Goal: Task Accomplishment & Management: Complete application form

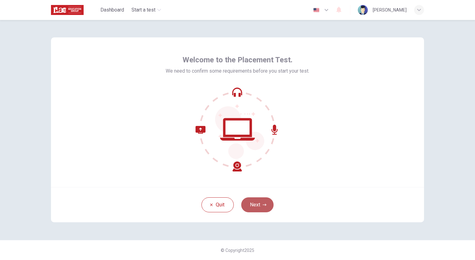
click at [265, 203] on icon "button" at bounding box center [265, 205] width 4 height 4
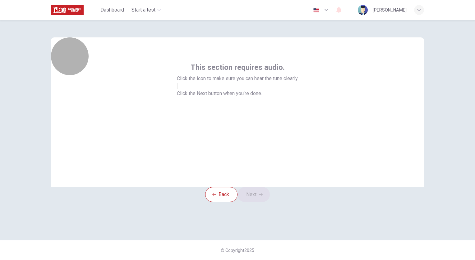
click at [178, 89] on button "button" at bounding box center [177, 86] width 1 height 6
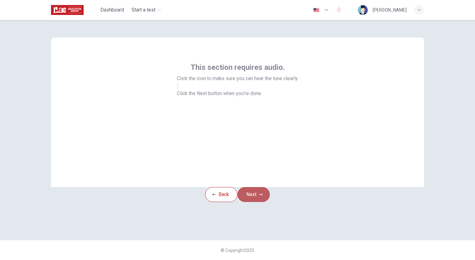
click at [258, 202] on button "Next" at bounding box center [254, 194] width 32 height 15
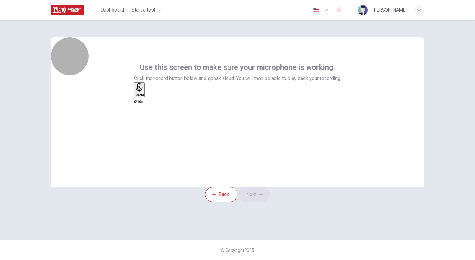
click at [144, 96] on h6 "Record" at bounding box center [140, 94] width 10 height 3
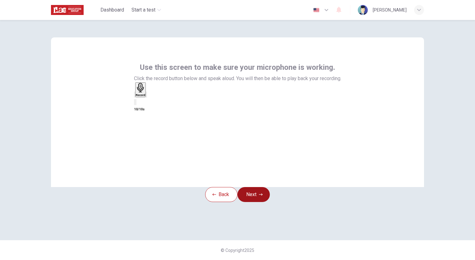
click at [263, 196] on icon "button" at bounding box center [261, 194] width 4 height 4
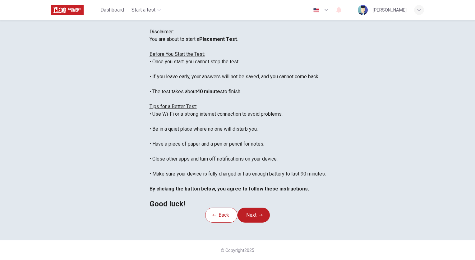
scroll to position [86, 0]
click at [262, 213] on icon "button" at bounding box center [261, 215] width 4 height 4
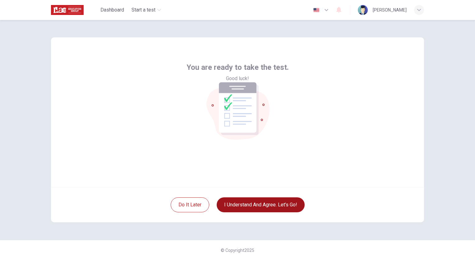
click at [276, 206] on button "I understand and agree. Let’s go!" at bounding box center [261, 204] width 88 height 15
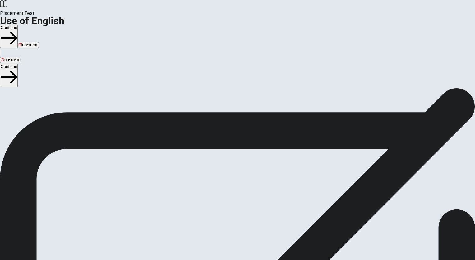
drag, startPoint x: 77, startPoint y: 121, endPoint x: 137, endPoint y: 126, distance: 60.6
click at [137, 126] on span "You will answer 30 questions in total: • 15 grammar questions • 15 vocabulary q…" at bounding box center [76, 147] width 153 height 118
click at [88, 130] on span "You will answer 30 questions in total: • 15 grammar questions • 15 vocabulary q…" at bounding box center [76, 147] width 153 height 118
click at [18, 25] on button "Continue" at bounding box center [9, 36] width 18 height 23
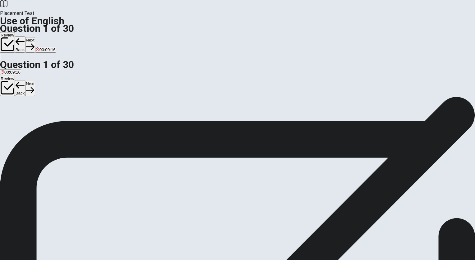
click at [26, 36] on button "Back" at bounding box center [20, 44] width 11 height 16
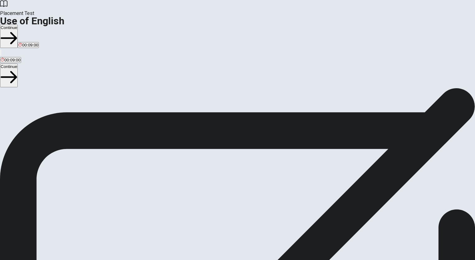
click at [18, 25] on button "Continue" at bounding box center [9, 36] width 18 height 23
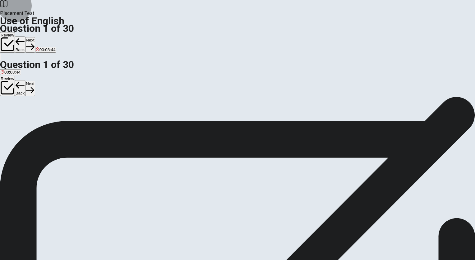
click at [26, 36] on button "Back" at bounding box center [20, 44] width 11 height 16
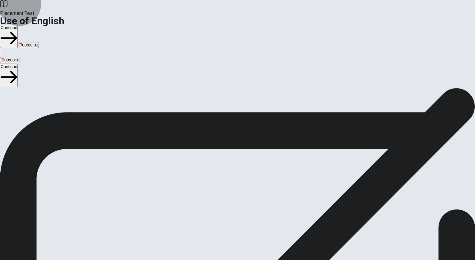
click at [18, 25] on button "Continue" at bounding box center [9, 36] width 18 height 23
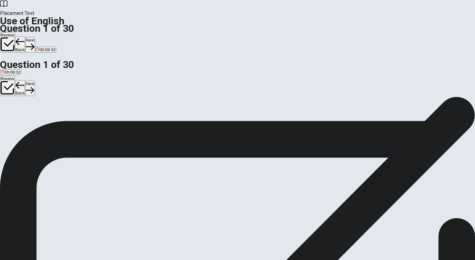
click at [5, 112] on div "A" at bounding box center [3, 114] width 5 height 5
click at [35, 37] on button "Next" at bounding box center [30, 44] width 10 height 15
click at [26, 121] on span "Can" at bounding box center [22, 119] width 7 height 5
click at [35, 37] on button "Next" at bounding box center [30, 44] width 10 height 15
click at [27, 122] on button "D did" at bounding box center [23, 116] width 7 height 11
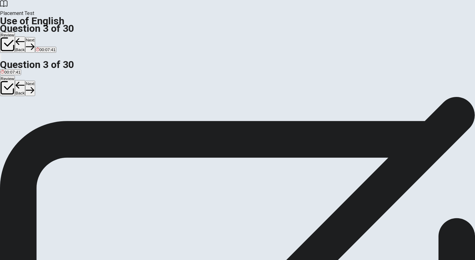
click at [35, 37] on button "Next" at bounding box center [30, 44] width 10 height 15
click at [17, 117] on span "will meet" at bounding box center [9, 119] width 16 height 5
click at [35, 37] on button "Next" at bounding box center [30, 44] width 10 height 15
click at [41, 121] on span "library" at bounding box center [35, 119] width 11 height 5
click at [35, 37] on button "Next" at bounding box center [30, 44] width 10 height 15
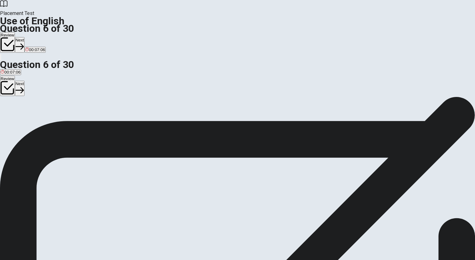
click at [28, 121] on span "wearing" at bounding box center [20, 119] width 15 height 5
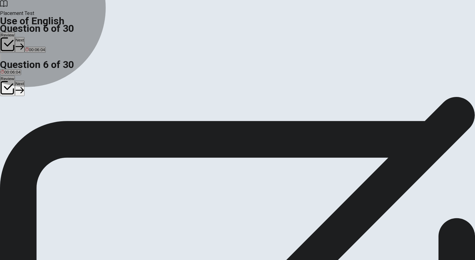
click at [12, 117] on span "wears" at bounding box center [6, 119] width 11 height 5
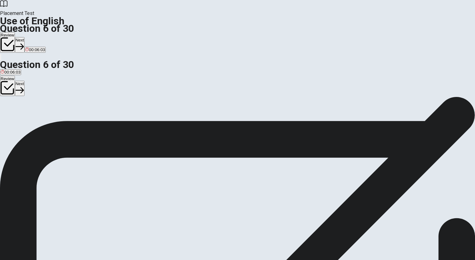
click at [25, 37] on button "Next" at bounding box center [20, 44] width 10 height 15
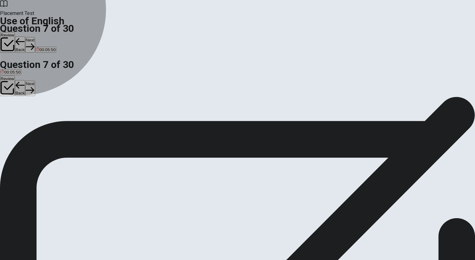
click at [19, 121] on span "quiet" at bounding box center [14, 119] width 9 height 5
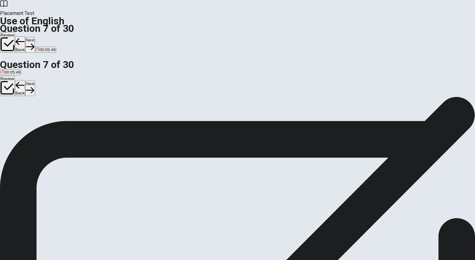
click at [35, 37] on button "Next" at bounding box center [30, 44] width 10 height 15
click at [32, 121] on span "can opener" at bounding box center [21, 119] width 21 height 5
click at [35, 37] on button "Next" at bounding box center [30, 44] width 10 height 15
click at [44, 121] on span "pencil" at bounding box center [38, 119] width 11 height 5
click at [35, 37] on button "Next" at bounding box center [30, 44] width 10 height 15
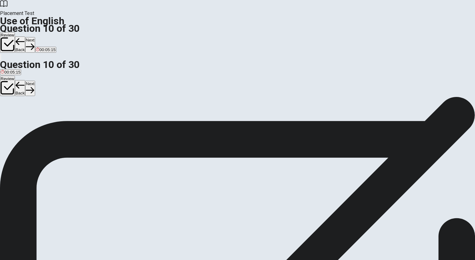
click at [24, 122] on button "C Has" at bounding box center [20, 116] width 9 height 11
click at [35, 37] on button "Next" at bounding box center [30, 44] width 10 height 15
click at [43, 121] on span "was sent" at bounding box center [34, 119] width 16 height 5
click at [24, 42] on icon "button" at bounding box center [20, 46] width 8 height 8
click at [21, 119] on button "B had" at bounding box center [17, 116] width 8 height 11
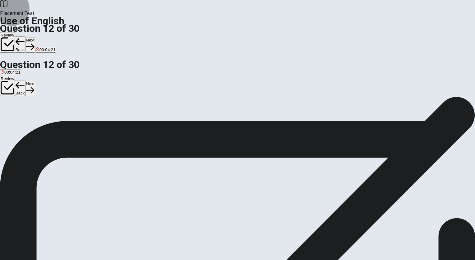
click at [35, 37] on button "Next" at bounding box center [30, 44] width 10 height 15
click at [28, 122] on button "D a" at bounding box center [26, 116] width 4 height 11
click at [35, 37] on button "Next" at bounding box center [30, 44] width 10 height 15
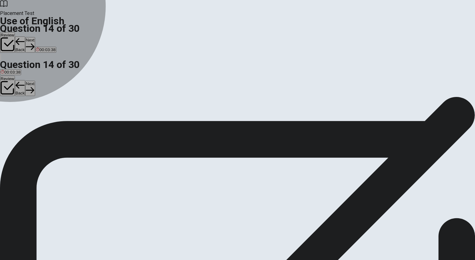
click at [13, 112] on div "A" at bounding box center [7, 114] width 12 height 5
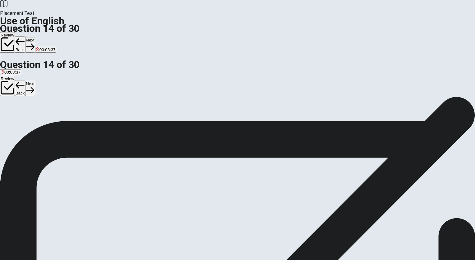
click at [35, 37] on button "Next" at bounding box center [30, 44] width 10 height 15
click at [64, 122] on button "C worth a lot" at bounding box center [54, 116] width 21 height 11
click at [35, 37] on button "Next" at bounding box center [30, 44] width 10 height 15
click at [52, 121] on span "change slightly" at bounding box center [38, 119] width 27 height 5
click at [25, 37] on button "Next" at bounding box center [20, 44] width 10 height 15
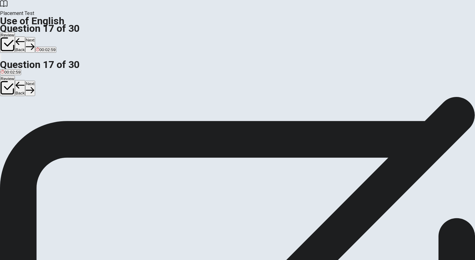
click at [78, 121] on span "brief review" at bounding box center [67, 119] width 21 height 5
click at [35, 37] on button "Next" at bounding box center [30, 44] width 10 height 15
click at [141, 121] on span "to say you will definitely do something" at bounding box center [105, 119] width 69 height 5
click at [35, 37] on button "Next" at bounding box center [30, 44] width 10 height 15
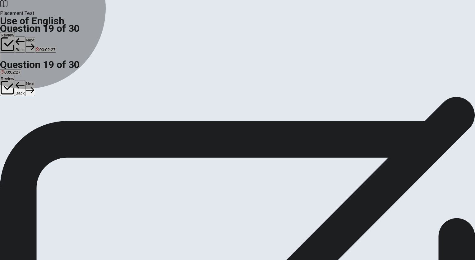
click at [36, 121] on span "different" at bounding box center [28, 119] width 15 height 5
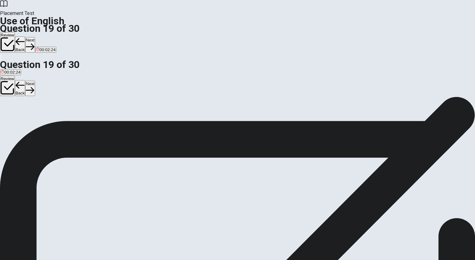
click at [35, 37] on button "Next" at bounding box center [30, 44] width 10 height 15
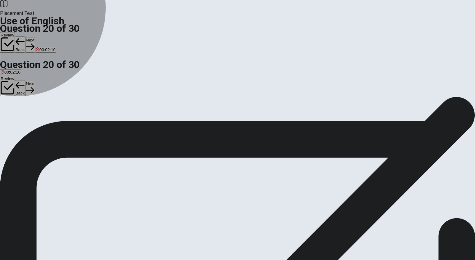
click at [10, 117] on span "Does" at bounding box center [6, 119] width 10 height 5
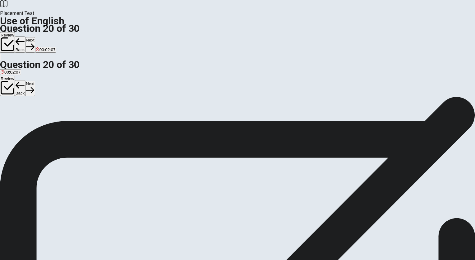
click at [35, 37] on button "Next" at bounding box center [30, 44] width 10 height 15
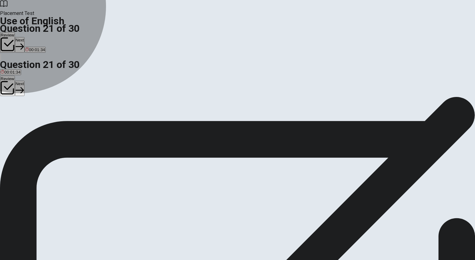
click at [30, 121] on span "hike" at bounding box center [25, 119] width 7 height 5
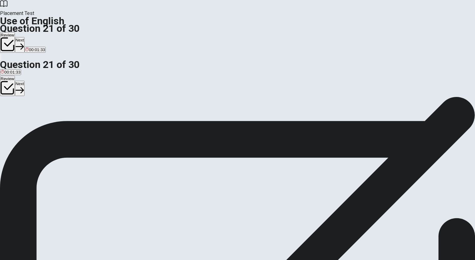
click at [42, 122] on button "D hiking" at bounding box center [36, 116] width 12 height 11
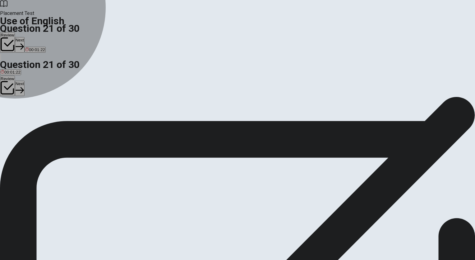
click at [30, 121] on span "hike" at bounding box center [25, 119] width 7 height 5
click at [42, 121] on span "hiking" at bounding box center [36, 119] width 11 height 5
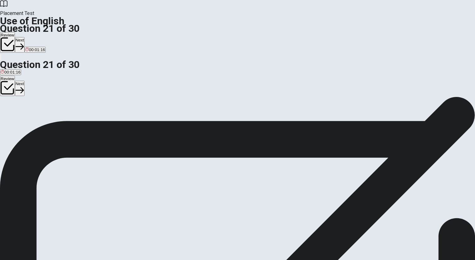
click at [25, 37] on button "Next" at bounding box center [20, 44] width 10 height 15
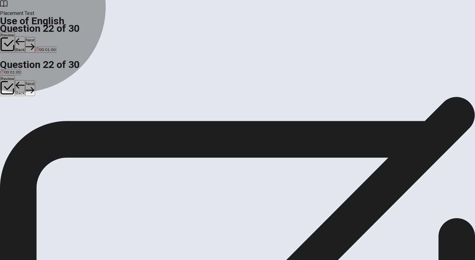
click at [26, 120] on span "came" at bounding box center [20, 119] width 10 height 5
click at [14, 117] on span "coming" at bounding box center [7, 119] width 13 height 5
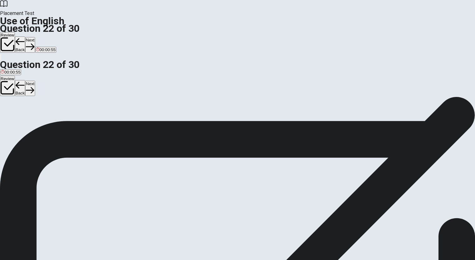
click at [35, 37] on button "Next" at bounding box center [30, 44] width 10 height 15
click at [16, 119] on span "was" at bounding box center [12, 119] width 7 height 5
click at [35, 37] on button "Next" at bounding box center [30, 44] width 10 height 15
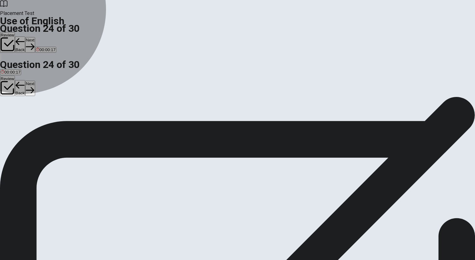
click at [23, 121] on span "have" at bounding box center [18, 119] width 9 height 5
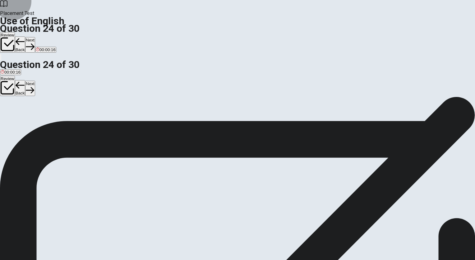
click at [35, 37] on button "Next" at bounding box center [30, 44] width 10 height 15
click at [9, 117] on span "poor" at bounding box center [5, 119] width 8 height 5
click at [35, 37] on button "Next" at bounding box center [30, 44] width 10 height 15
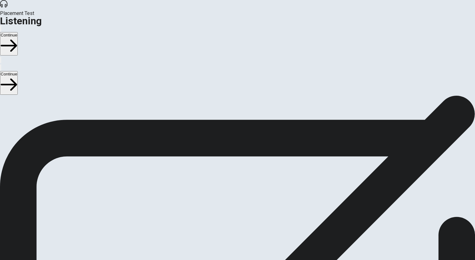
click at [268, 173] on div "Listening Instructions There are 3 audio clips in this section. Each clip has 5…" at bounding box center [237, 143] width 475 height 97
click at [18, 32] on button "Continue" at bounding box center [9, 43] width 18 height 23
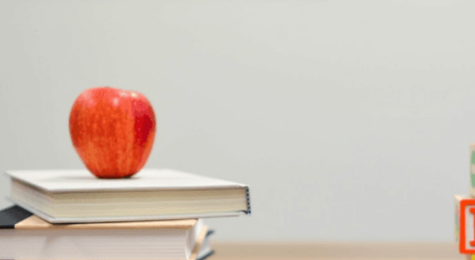
scroll to position [280, 0]
click at [116, 233] on div "Going to the Movies" at bounding box center [237, 236] width 475 height 7
click at [16, 118] on div "A" at bounding box center [9, 120] width 16 height 5
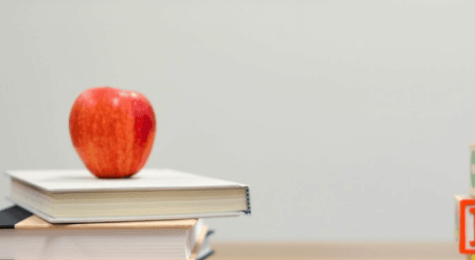
click at [95, 144] on div "C" at bounding box center [85, 146] width 19 height 5
click at [101, 173] on div "C" at bounding box center [80, 173] width 41 height 5
click at [95, 227] on span "See a movie" at bounding box center [83, 229] width 23 height 5
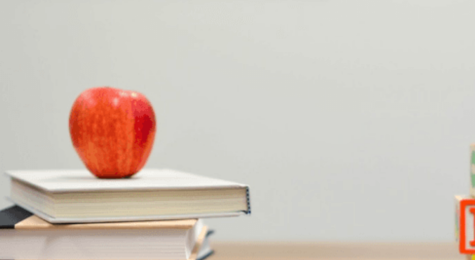
scroll to position [453, 0]
click at [176, 196] on button "D There are new movies out" at bounding box center [151, 201] width 49 height 11
click at [18, 32] on button "Continue" at bounding box center [9, 43] width 18 height 23
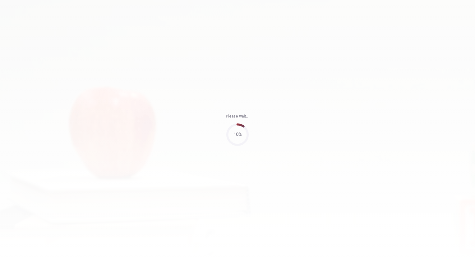
type input "61"
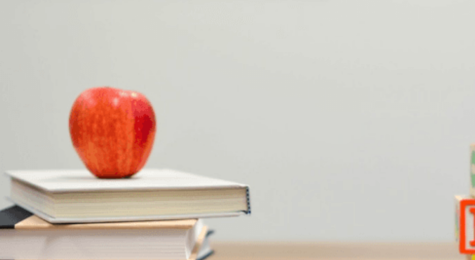
scroll to position [578, 0]
click at [80, 227] on span "A business meeting" at bounding box center [62, 229] width 36 height 5
click at [42, 123] on span "[DATE]" at bounding box center [35, 125] width 13 height 5
click at [56, 170] on button "D 3 p.m." at bounding box center [49, 175] width 13 height 11
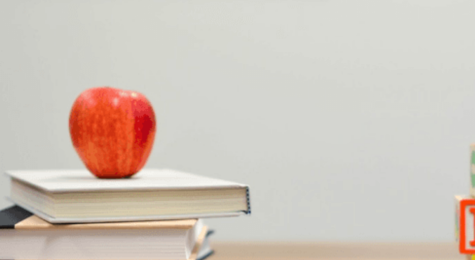
scroll to position [436, 0]
click at [21, 201] on span "45 minutes" at bounding box center [11, 203] width 20 height 5
click at [130, 227] on span "A dental cleaning" at bounding box center [115, 229] width 32 height 5
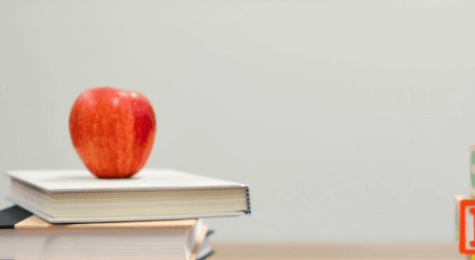
click at [58, 149] on span "Remind the man" at bounding box center [42, 151] width 30 height 5
click at [18, 32] on button "Continue" at bounding box center [9, 43] width 18 height 23
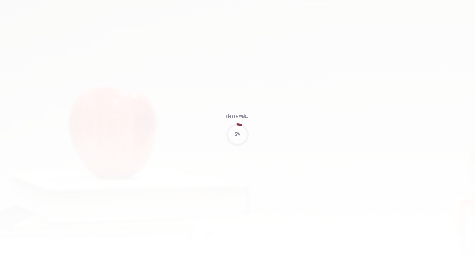
type input "48"
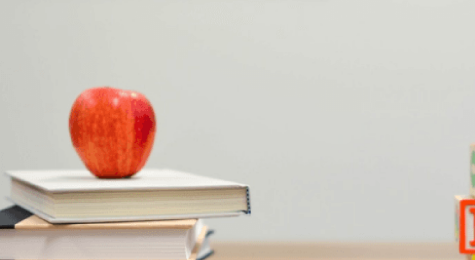
scroll to position [578, 0]
click at [133, 227] on span "A project proposal draft" at bounding box center [112, 229] width 43 height 5
click at [67, 201] on span "He agrees it’s vague" at bounding box center [48, 203] width 38 height 5
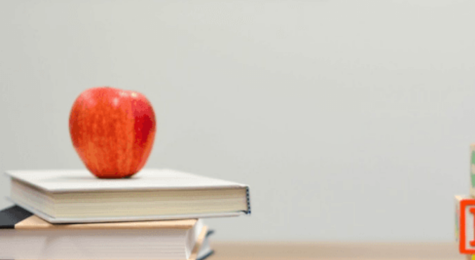
click at [92, 154] on span "Timeline and budget specifics" at bounding box center [65, 151] width 54 height 5
click at [114, 128] on span "Provide feedback for revision" at bounding box center [87, 125] width 54 height 5
click at [64, 175] on span "The client" at bounding box center [55, 177] width 18 height 5
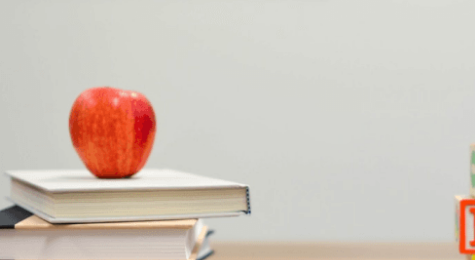
scroll to position [21, 0]
click at [18, 32] on button "Continue" at bounding box center [9, 43] width 18 height 23
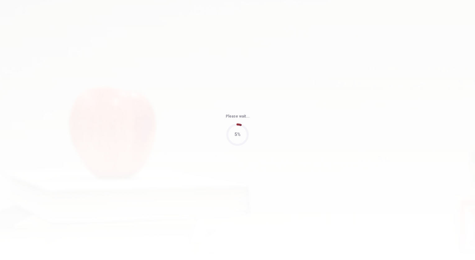
type input "56"
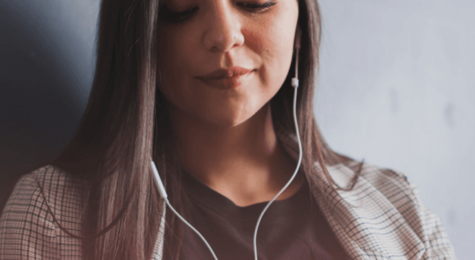
drag, startPoint x: 78, startPoint y: 149, endPoint x: 217, endPoint y: 149, distance: 138.8
click at [140, 149] on span "Use a headset if available (recommended for best audio quality). Ensure your mi…" at bounding box center [70, 128] width 140 height 51
click at [140, 154] on span "Use a headset if available (recommended for best audio quality). Ensure your mi…" at bounding box center [70, 128] width 140 height 51
drag, startPoint x: 77, startPoint y: 165, endPoint x: 162, endPoint y: 166, distance: 84.3
click at [140, 154] on span "Use a headset if available (recommended for best audio quality). Ensure your mi…" at bounding box center [70, 128] width 140 height 51
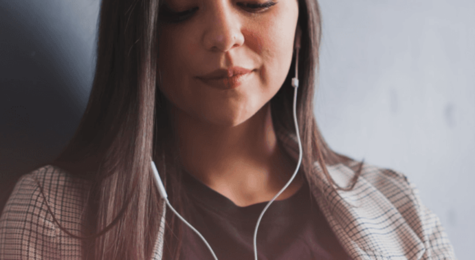
click at [140, 154] on span "Use a headset if available (recommended for best audio quality). Ensure your mi…" at bounding box center [70, 128] width 140 height 51
drag, startPoint x: 72, startPoint y: 180, endPoint x: 151, endPoint y: 187, distance: 78.7
click at [140, 154] on span "Use a headset if available (recommended for best audio quality). Ensure your mi…" at bounding box center [70, 128] width 140 height 51
click at [18, 32] on button "Continue" at bounding box center [9, 43] width 18 height 23
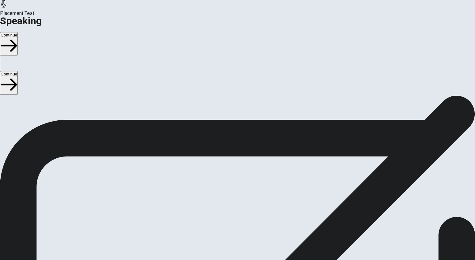
click at [247, 198] on icon at bounding box center [244, 200] width 6 height 4
click at [231, 220] on button "Play Audio" at bounding box center [230, 223] width 1 height 6
click at [17, 37] on icon "button" at bounding box center [9, 45] width 16 height 16
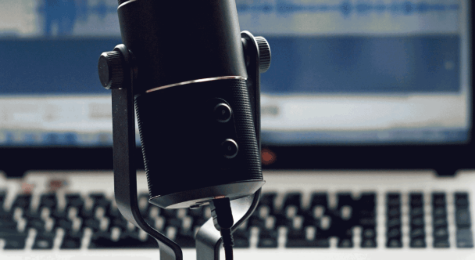
click at [18, 32] on button "Continue" at bounding box center [9, 43] width 18 height 23
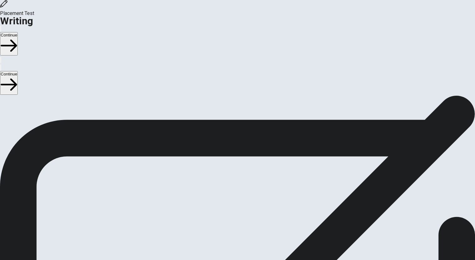
click at [18, 32] on button "Continue" at bounding box center [9, 43] width 18 height 23
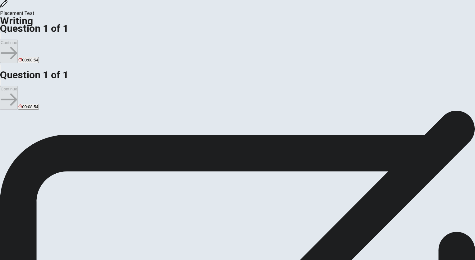
type textarea "D"
type textarea "x"
type textarea "Du"
type textarea "x"
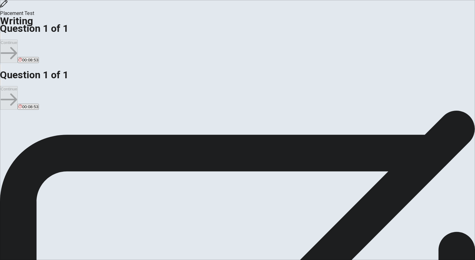
type textarea "Dutr"
type textarea "x"
type textarea "Dutri"
type textarea "x"
type textarea "Dutrin"
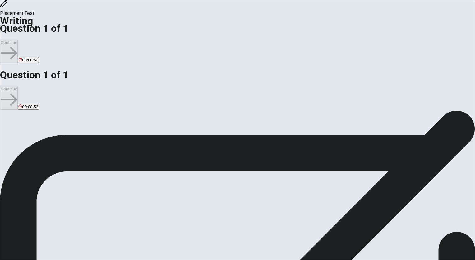
type textarea "x"
type textarea "Dutri"
type textarea "x"
type textarea "Dutr"
type textarea "x"
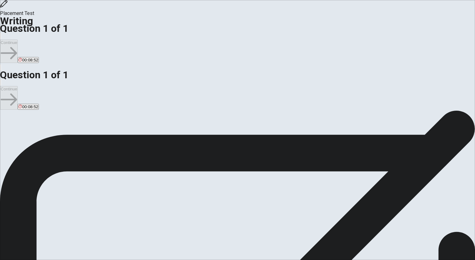
type textarea "Dut"
type textarea "x"
type textarea "Du"
type textarea "x"
type textarea "D"
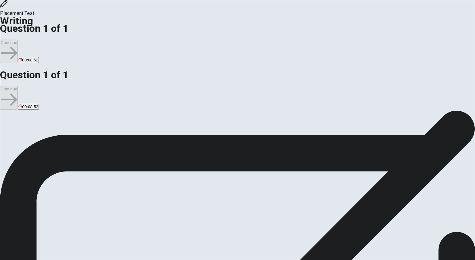
type textarea "x"
type textarea "T"
type textarea "x"
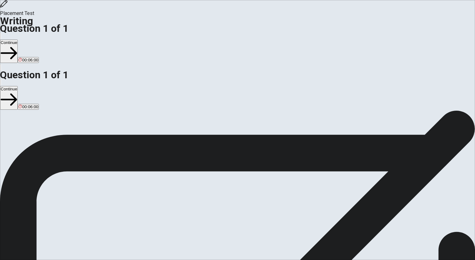
type textarea "Th"
type textarea "x"
type textarea "Thr"
type textarea "x"
type textarea "Thro"
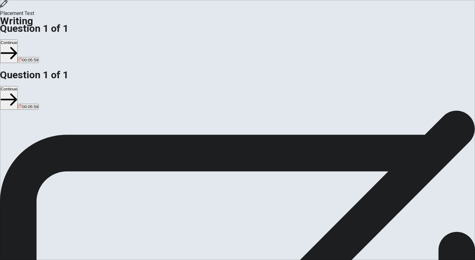
type textarea "x"
type textarea "Throu"
type textarea "x"
type textarea "Throug"
type textarea "x"
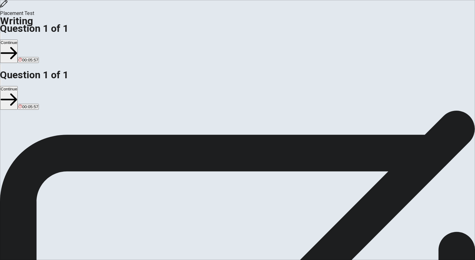
type textarea "Througo"
type textarea "x"
type textarea "Througou"
type textarea "x"
type textarea "Througout"
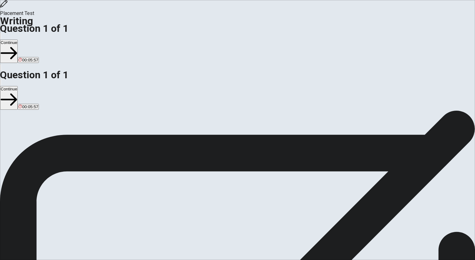
type textarea "x"
type textarea "Througout"
type textarea "x"
type textarea "Througout"
type textarea "x"
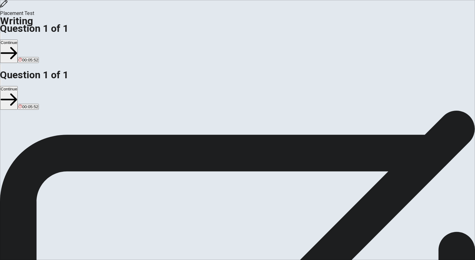
type textarea "Througou"
type textarea "x"
type textarea "Througo"
type textarea "x"
type textarea "Throug"
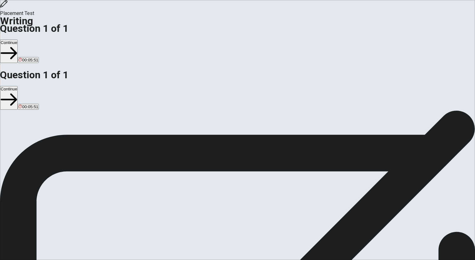
type textarea "x"
type textarea "Through"
type textarea "x"
type textarea "Througho"
type textarea "x"
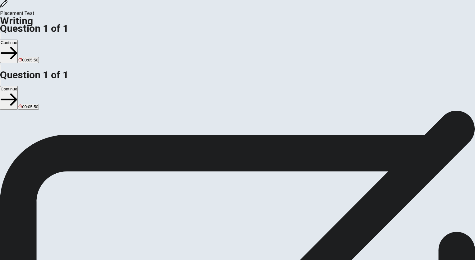
type textarea "Throughou"
type textarea "x"
type textarea "Throughout"
type textarea "x"
type textarea "Throughout"
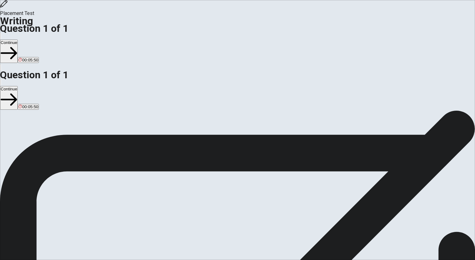
type textarea "x"
type textarea "Throughout m"
type textarea "x"
type textarea "Throughout my"
type textarea "x"
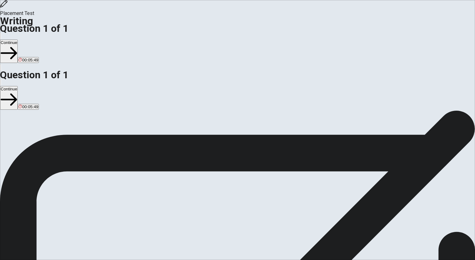
type textarea "Throughout my"
type textarea "x"
type textarea "Throughout my l"
type textarea "x"
type textarea "Throughout my li"
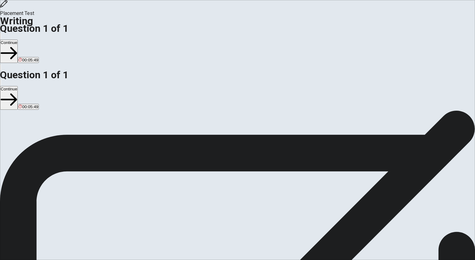
type textarea "x"
type textarea "Throughout my lif"
type textarea "x"
type textarea "Throughout my life"
type textarea "x"
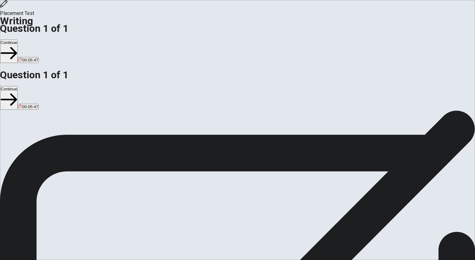
type textarea "Throughout my life,"
type textarea "x"
type textarea "Throughout my life,"
type textarea "x"
type textarea "Throughout my life, I"
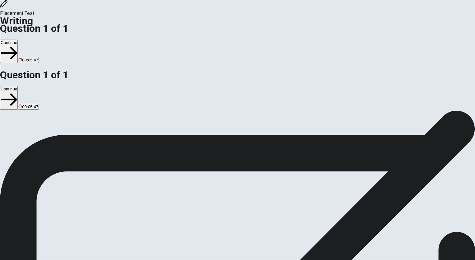
type textarea "x"
type textarea "Throughout my life, I"
type textarea "x"
type textarea "Throughout my life, I h"
type textarea "x"
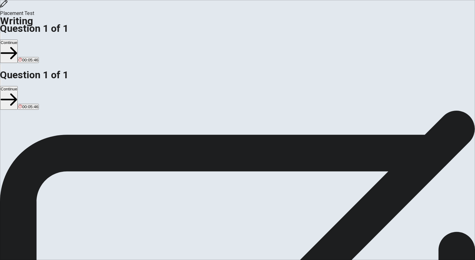
type textarea "Throughout my life, I ha"
type textarea "x"
type textarea "Throughout my life, I hav"
type textarea "x"
type textarea "Throughout my life, I have"
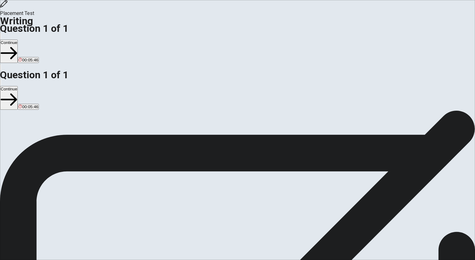
type textarea "x"
type textarea "Throughout my life, I have"
type textarea "x"
type textarea "Throughout my life, I have a"
type textarea "x"
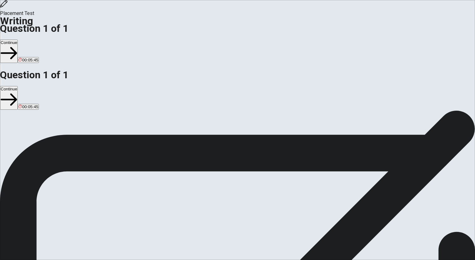
type textarea "Throughout my life, I have al"
type textarea "x"
type textarea "Throughout my life, I have alw"
type textarea "x"
type textarea "Throughout my life, I have alwa"
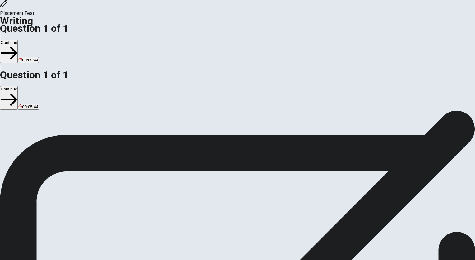
type textarea "x"
type textarea "Throughout my life, I have alway"
type textarea "x"
type textarea "Throughout my life, I have always"
type textarea "x"
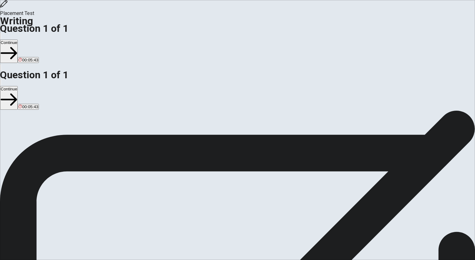
type textarea "Throughout my life, I have always"
type textarea "x"
type textarea "Throughout my life, I have always a"
type textarea "x"
type textarea "Throughout my life, I have always as"
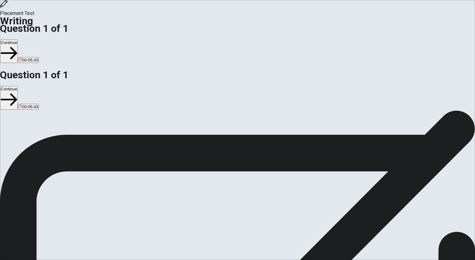
type textarea "x"
type textarea "Throughout my life, I have always asp"
type textarea "x"
type textarea "Throughout my life, I have always aspu"
type textarea "x"
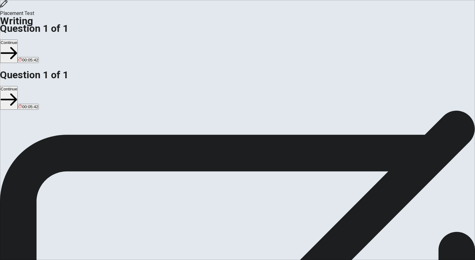
type textarea "Throughout my life, I have always aspur"
type textarea "x"
type textarea "Throughout my life, I have always aspu"
type textarea "x"
type textarea "Throughout my life, I have always asp"
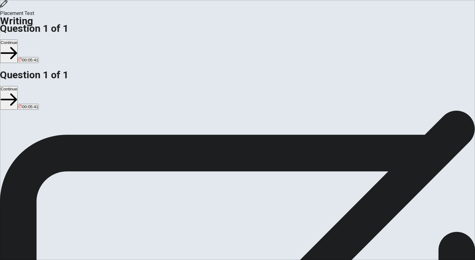
type textarea "x"
type textarea "Throughout my life, I have always aspi"
type textarea "x"
type textarea "Throughout my life, I have always aspir"
type textarea "x"
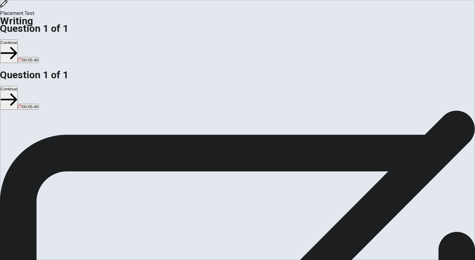
type textarea "Throughout my life, I have always aspire"
type textarea "x"
type textarea "Throughout my life, I have always aspired"
type textarea "x"
type textarea "Throughout my life, I have always aspired"
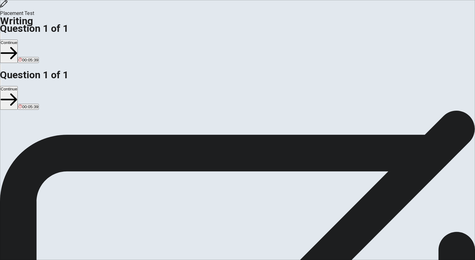
type textarea "x"
type textarea "Throughout my life, I have always aspired t"
type textarea "x"
type textarea "Throughout my life, I have always aspired to"
type textarea "x"
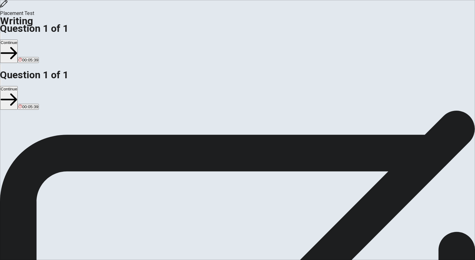
type textarea "Throughout my life, I have always aspired to"
type textarea "x"
type textarea "Throughout my life, I have always aspired to p"
type textarea "x"
type textarea "Throughout my life, I have always aspired to pu"
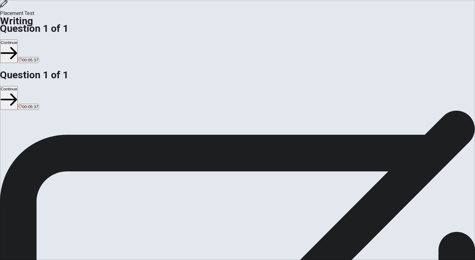
type textarea "x"
type textarea "Throughout my life, I have always aspired to pur"
type textarea "x"
type textarea "Throughout my life, I have always aspired to purp"
type textarea "x"
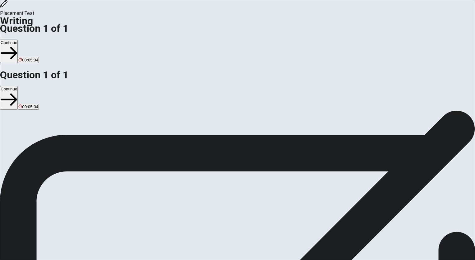
type textarea "Throughout my life, I have always aspired to pur"
type textarea "x"
type textarea "Throughout my life, I have always aspired to purs"
type textarea "x"
type textarea "Throughout my life, I have always aspired to pursu"
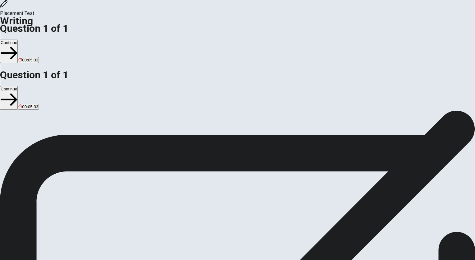
type textarea "x"
type textarea "Throughout my life, I have always aspired to pursue"
type textarea "x"
type textarea "Throughout my life, I have always aspired to pursue"
type textarea "x"
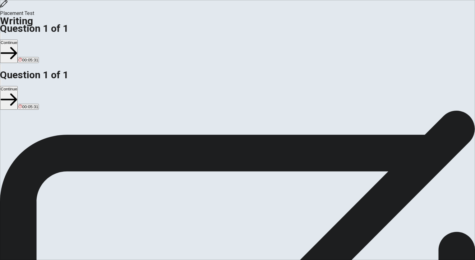
type textarea "Throughout my life, I have always aspired to pursue a"
type textarea "x"
type textarea "Throughout my life, I have always aspired to pursue ad"
type textarea "x"
type textarea "Throughout my life, I have always aspired to pursue adv"
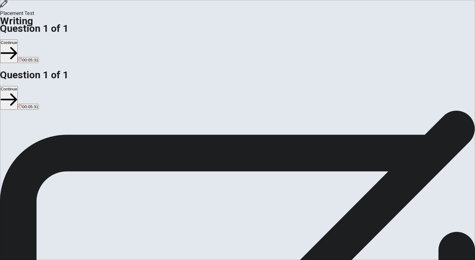
type textarea "x"
type textarea "Throughout my life, I have always aspired to pursue adva"
type textarea "x"
type textarea "Throughout my life, I have always aspired to pursue advan"
type textarea "x"
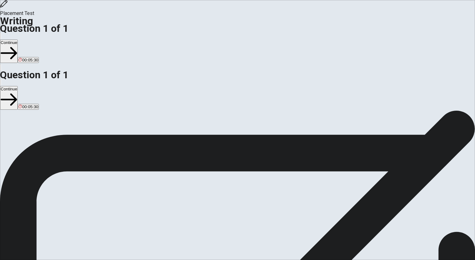
type textarea "Throughout my life, I have always aspired to pursue advanc"
type textarea "x"
type textarea "Throughout my life, I have always aspired to pursue advance"
type textarea "x"
type textarea "Throughout my life, I have always aspired to pursue advanced"
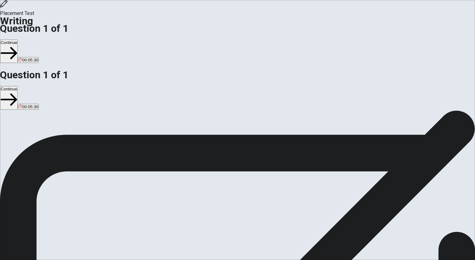
type textarea "x"
type textarea "Throughout my life, I have always aspired to pursue advanced"
type textarea "x"
type textarea "Throughout my life, I have always aspired to pursue advanced s"
type textarea "x"
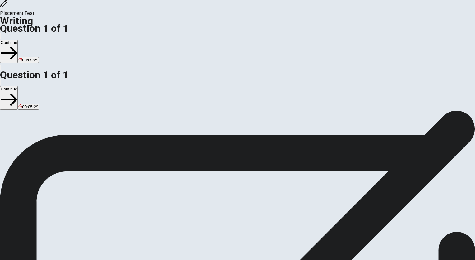
type textarea "Throughout my life, I have always aspired to pursue advanced st"
type textarea "x"
type textarea "Throughout my life, I have always aspired to pursue advanced stu"
type textarea "x"
type textarea "Throughout my life, I have always aspired to pursue advanced stud"
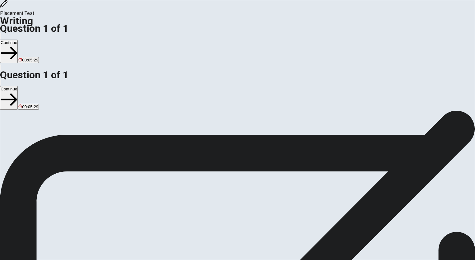
type textarea "x"
type textarea "Throughout my life, I have always aspired to pursue advanced studi"
type textarea "x"
type textarea "Throughout my life, I have always aspired to pursue advanced studie"
type textarea "x"
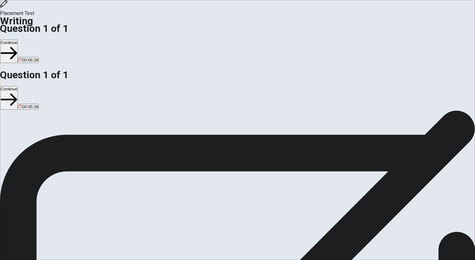
type textarea "Throughout my life, I have always aspired to pursue advanced studies"
type textarea "x"
type textarea "Throughout my life, I have always aspired to pursue advanced studies"
type textarea "x"
type textarea "Throughout my life, I have always aspired to pursue advanced studies a"
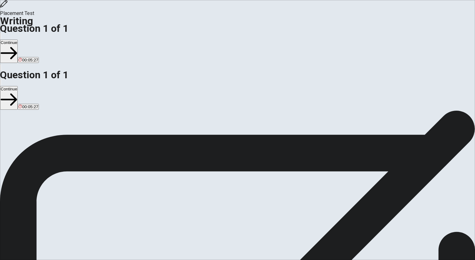
type textarea "x"
type textarea "Throughout my life, I have always aspired to pursue advanced studies an"
type textarea "x"
type textarea "Throughout my life, I have always aspired to pursue advanced studies and"
type textarea "x"
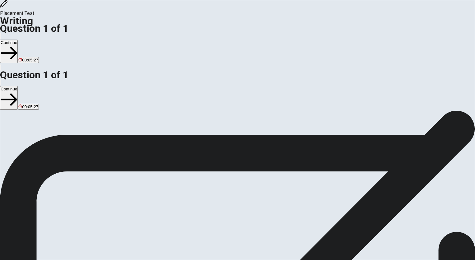
type textarea "Throughout my life, I have always aspired to pursue advanced studies and"
type textarea "x"
type textarea "Throughout my life, I have always aspired to pursue advanced studies and e"
type textarea "x"
type textarea "Throughout my life, I have always aspired to pursue advanced studies and ea"
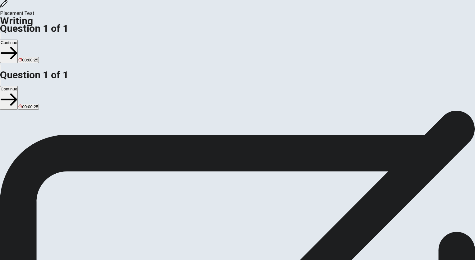
scroll to position [25, 0]
click at [18, 40] on button "Continue" at bounding box center [9, 51] width 18 height 23
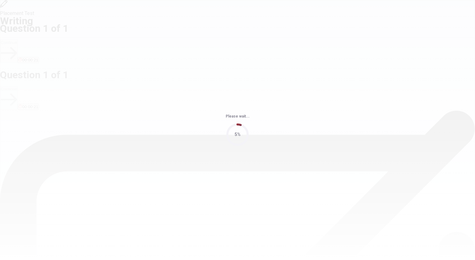
scroll to position [0, 0]
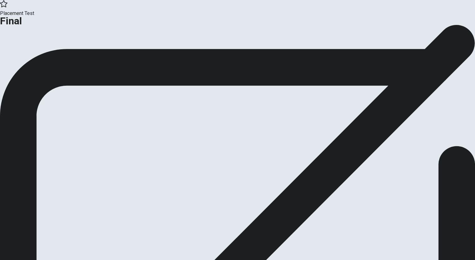
click at [25, 55] on button "Continue" at bounding box center [12, 51] width 25 height 8
